Goal: Check status: Check status

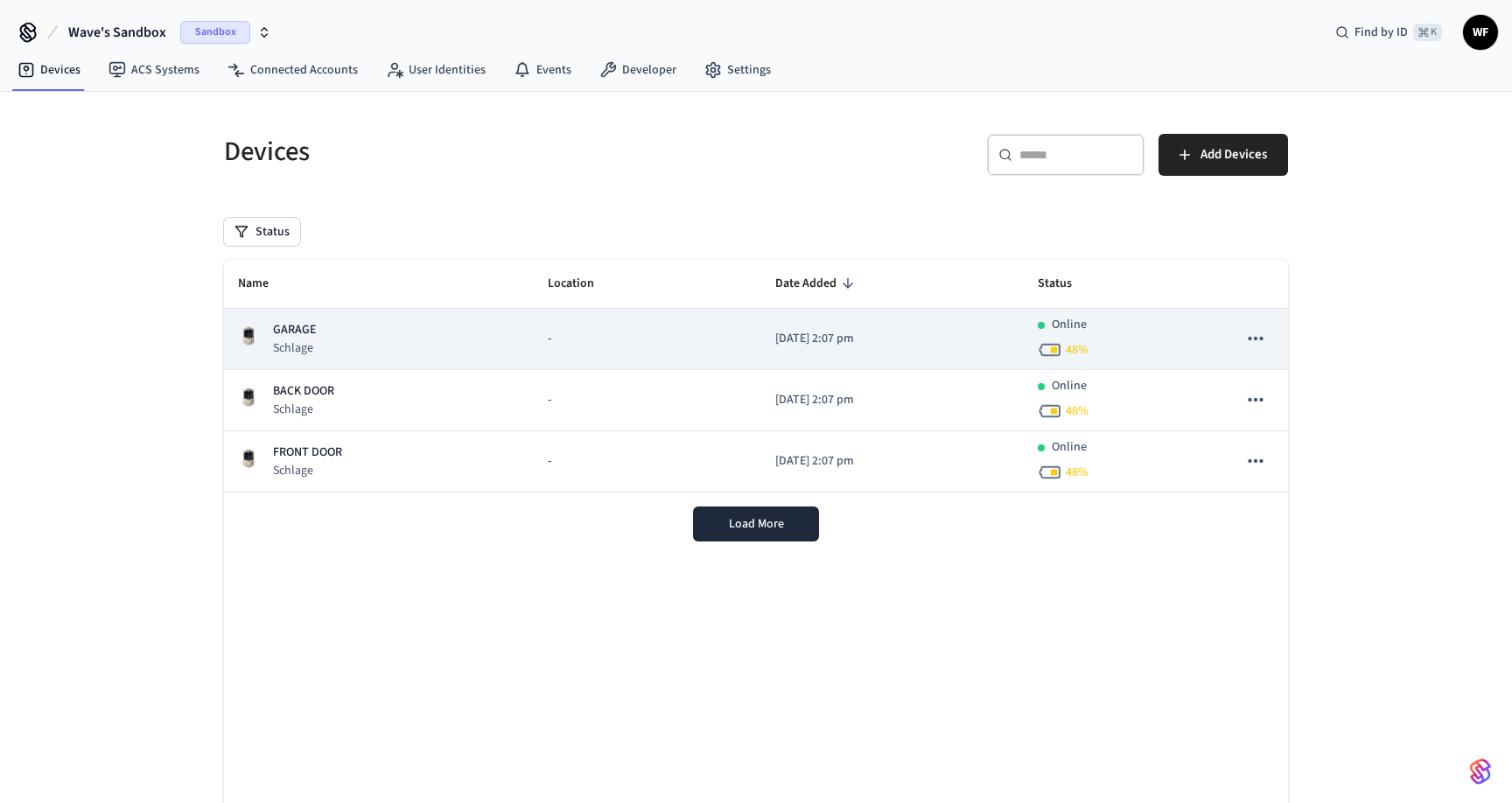
click at [1088, 351] on span "48 %" at bounding box center [1077, 351] width 22 height 18
